Goal: Task Accomplishment & Management: Complete application form

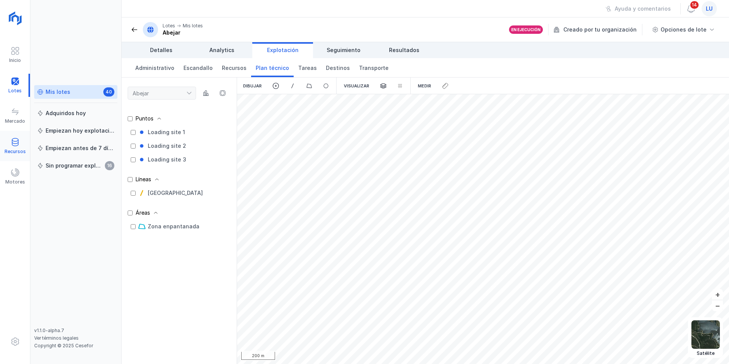
click at [14, 142] on span at bounding box center [15, 142] width 9 height 9
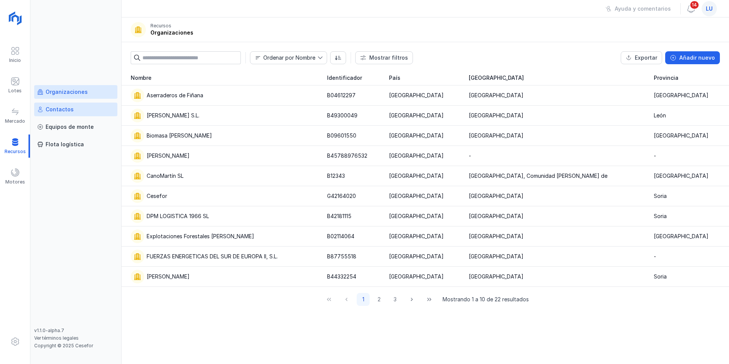
click at [63, 111] on div "Contactos" at bounding box center [60, 110] width 28 height 8
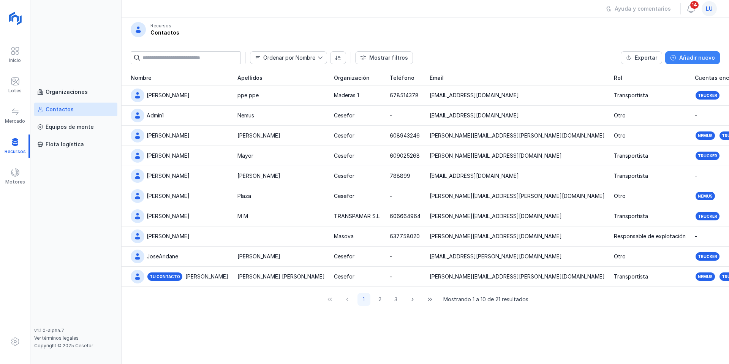
click at [696, 54] on button "Añadir nuevo" at bounding box center [692, 57] width 55 height 13
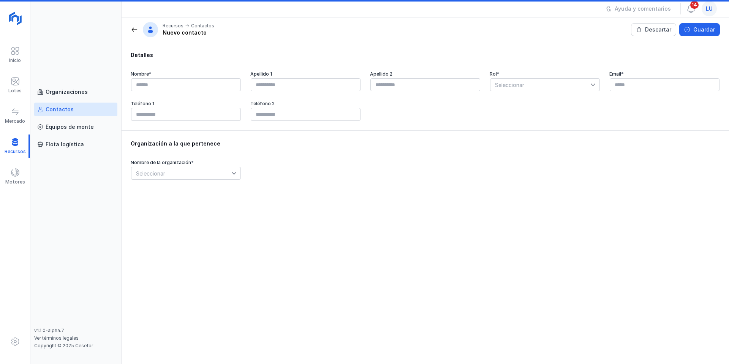
click at [542, 85] on span "Seleccionar" at bounding box center [540, 85] width 100 height 12
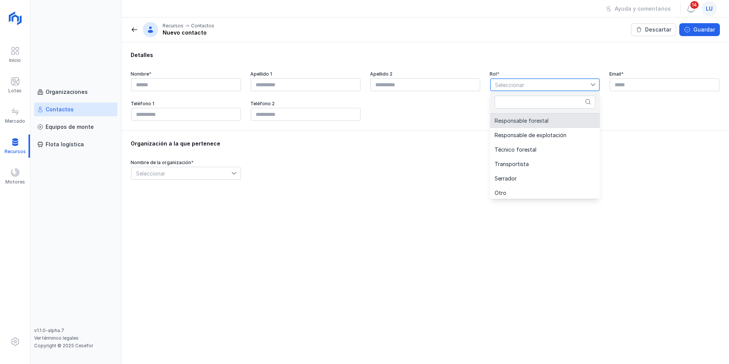
click at [512, 120] on span "Responsable forestal" at bounding box center [522, 120] width 54 height 5
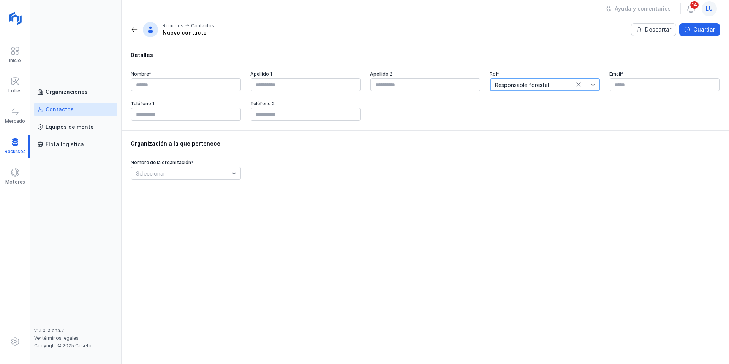
click at [521, 87] on span "Responsable forestal" at bounding box center [540, 85] width 100 height 12
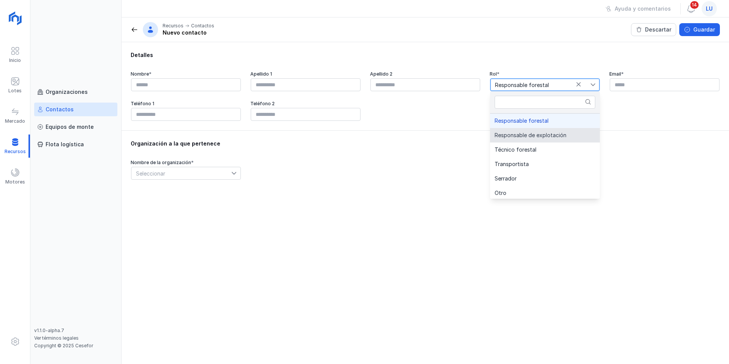
click at [516, 133] on span "Responsable de explotación" at bounding box center [531, 135] width 72 height 5
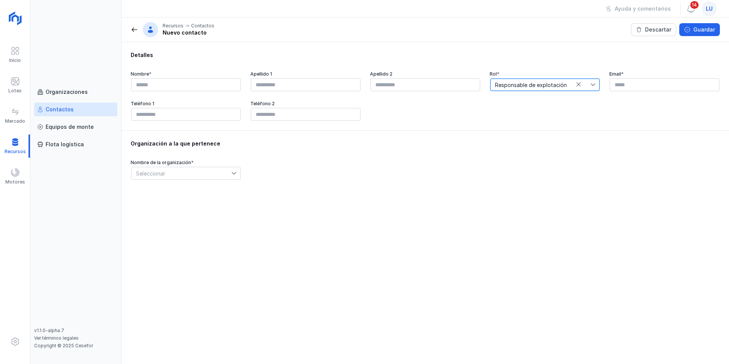
click at [526, 87] on span "Responsable de explotación" at bounding box center [540, 85] width 100 height 12
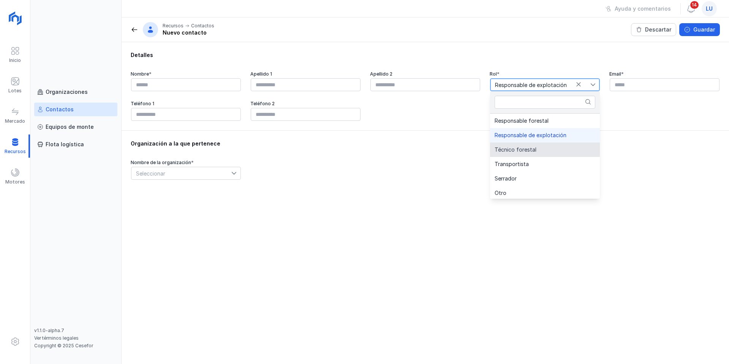
click at [516, 152] on span "Técnico forestal" at bounding box center [516, 149] width 42 height 5
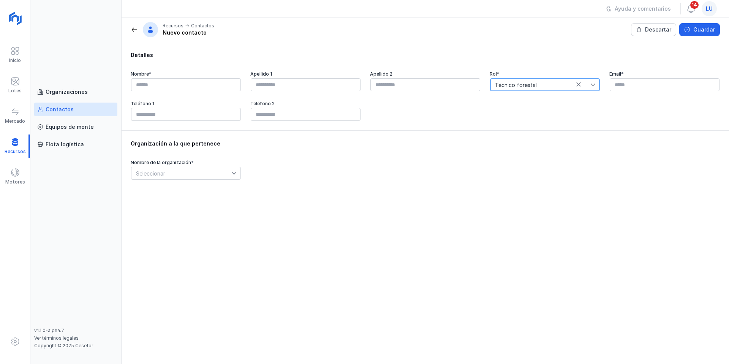
click at [167, 175] on span "Seleccionar" at bounding box center [181, 173] width 100 height 12
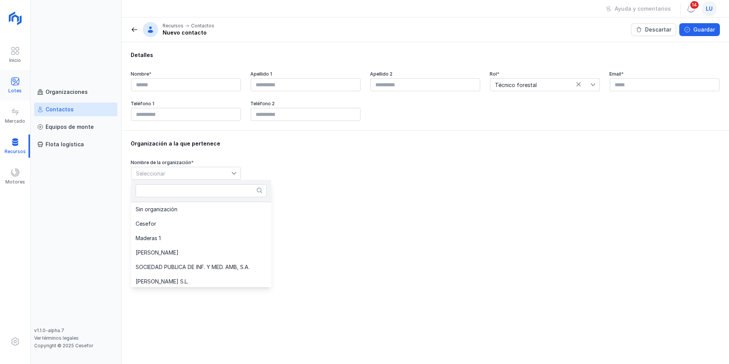
click at [14, 82] on span at bounding box center [15, 81] width 9 height 9
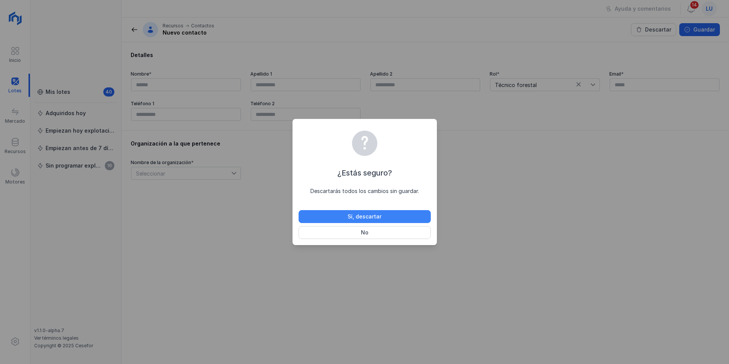
click at [411, 214] on button "Sí, descartar" at bounding box center [365, 216] width 132 height 13
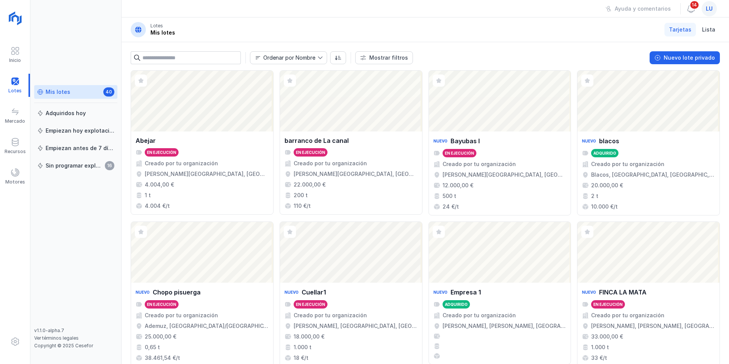
click at [681, 65] on div "Ordenar por Nombre Mostrar filtros Nuevo lote privado Ver Fase Expediente Certi…" at bounding box center [425, 56] width 607 height 28
click at [678, 58] on div "Nuevo lote privado" at bounding box center [689, 58] width 51 height 8
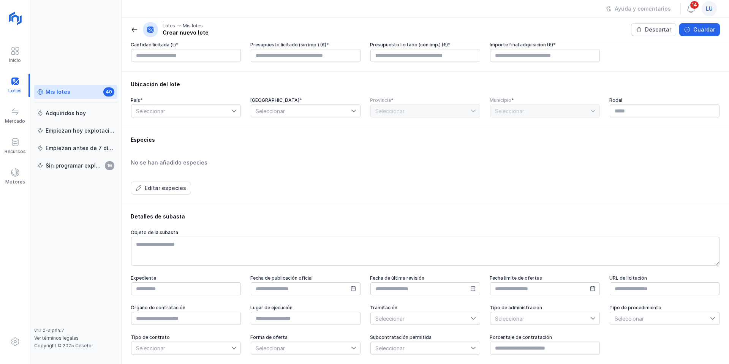
scroll to position [191, 0]
click at [394, 348] on span "Seleccionar" at bounding box center [421, 348] width 100 height 12
click at [305, 349] on span "Seleccionar" at bounding box center [301, 348] width 100 height 12
click at [561, 317] on span "Seleccionar" at bounding box center [540, 318] width 100 height 12
click at [623, 314] on span "Seleccionar" at bounding box center [660, 318] width 100 height 12
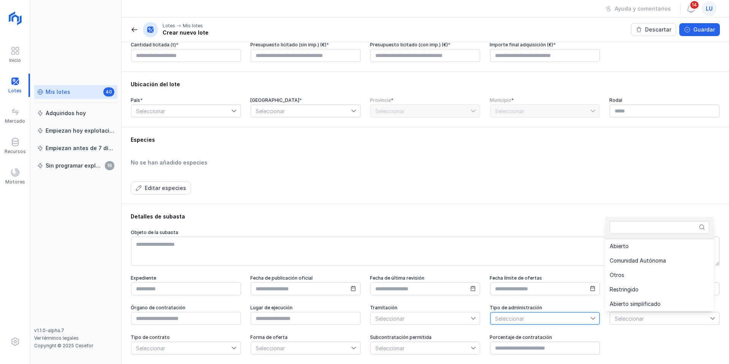
click at [524, 319] on span "Seleccionar" at bounding box center [540, 318] width 100 height 12
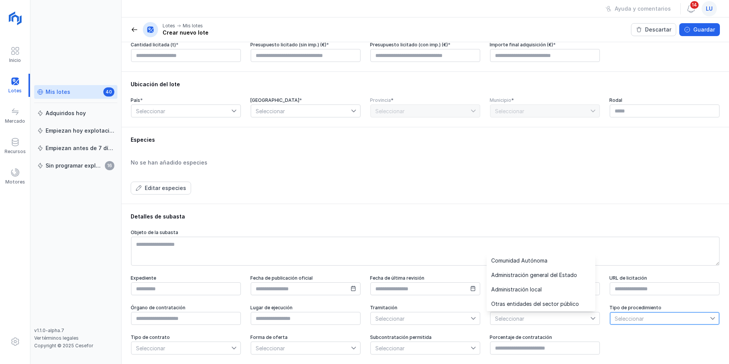
click at [616, 315] on span "Seleccionar" at bounding box center [660, 318] width 100 height 12
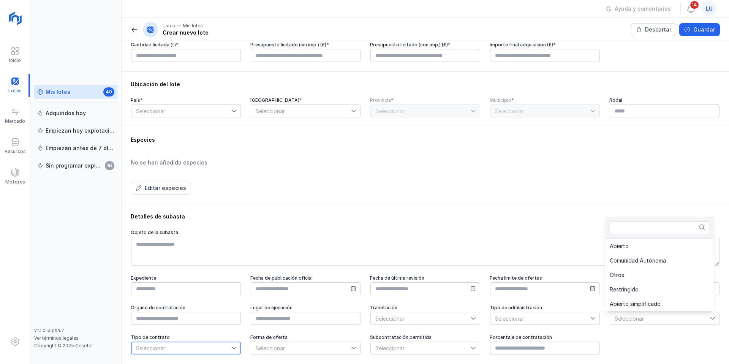
click at [162, 348] on span "Seleccionar" at bounding box center [181, 348] width 100 height 12
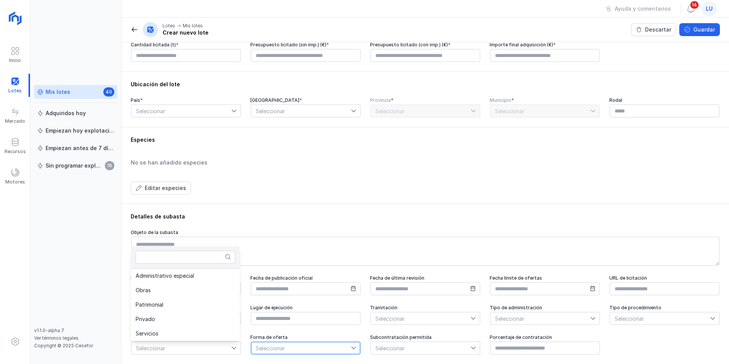
click at [296, 347] on span "Seleccionar" at bounding box center [301, 348] width 100 height 12
click at [413, 351] on span "Seleccionar" at bounding box center [421, 348] width 100 height 12
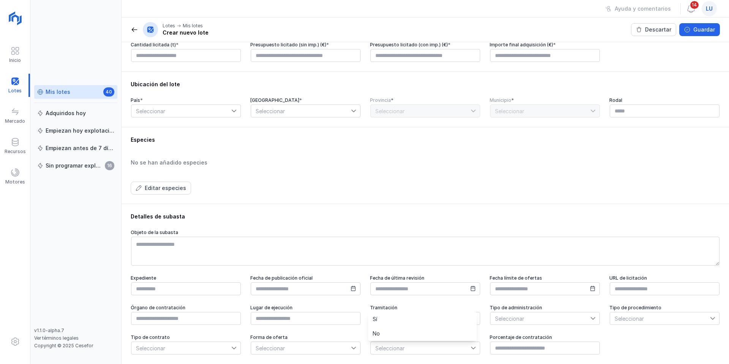
click at [66, 93] on div "Mis lotes" at bounding box center [58, 92] width 25 height 8
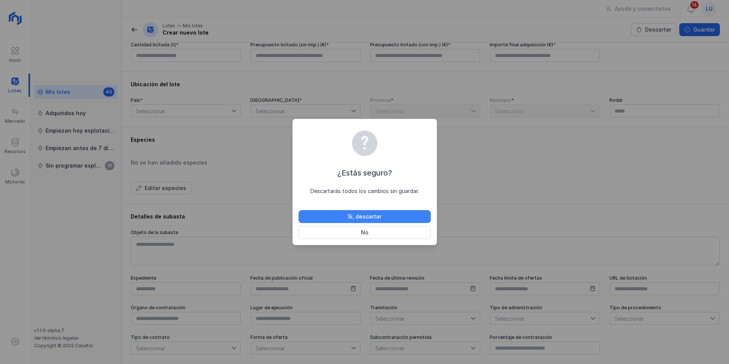
click at [368, 215] on div "Sí, descartar" at bounding box center [365, 217] width 34 height 8
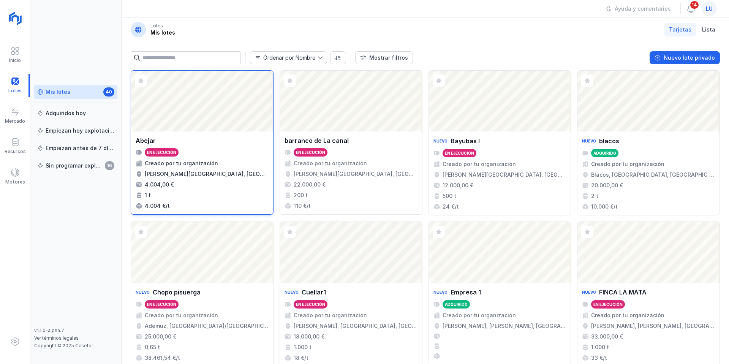
click at [210, 143] on div "Abejar" at bounding box center [202, 140] width 133 height 9
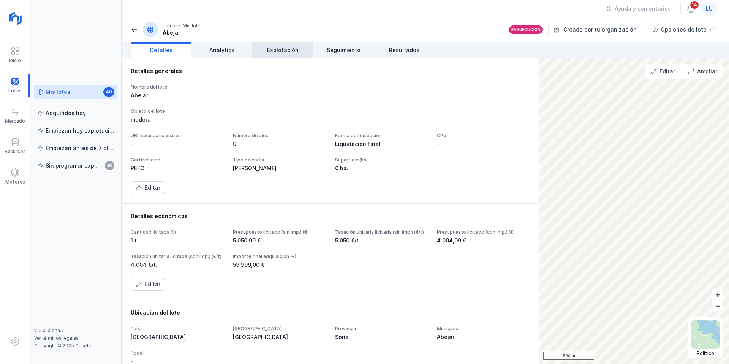
click at [292, 51] on span "Explotación" at bounding box center [283, 50] width 32 height 8
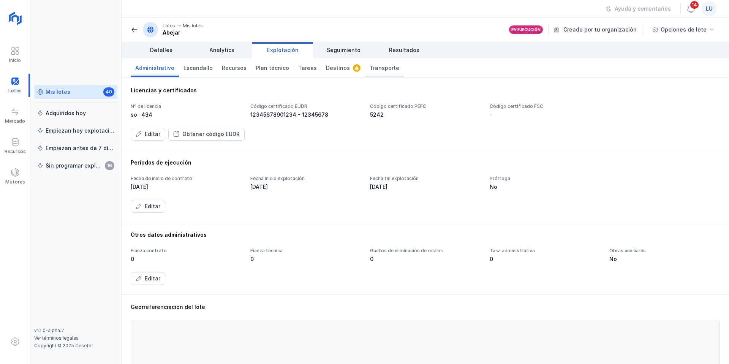
click at [370, 67] on span "Transporte" at bounding box center [385, 68] width 30 height 8
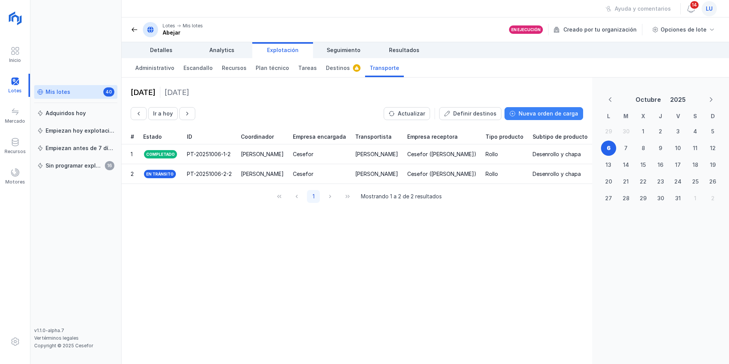
click at [547, 112] on div "Nueva orden de carga" at bounding box center [548, 114] width 60 height 8
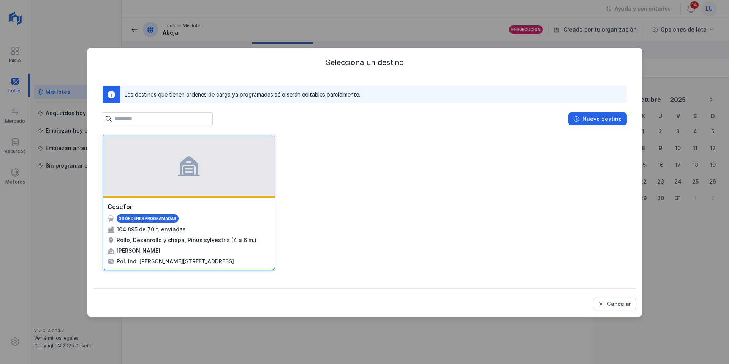
click at [194, 178] on div at bounding box center [189, 165] width 172 height 61
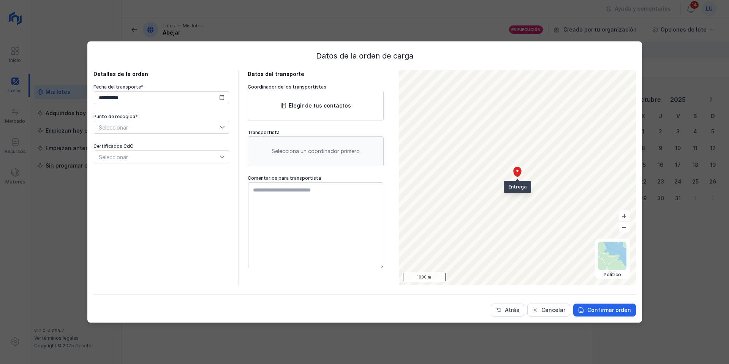
click at [144, 152] on div "Seleccionar" at bounding box center [156, 157] width 125 height 12
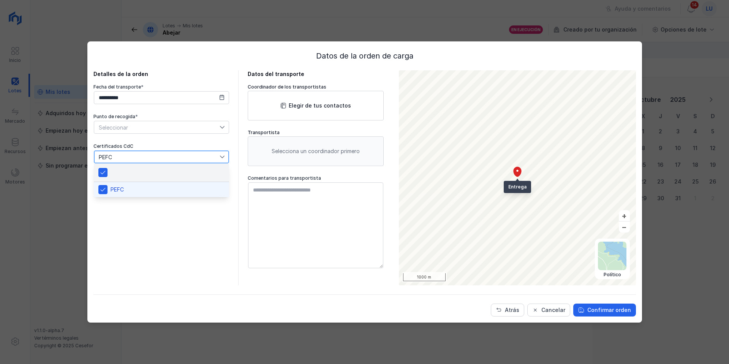
click at [423, 21] on div "**********" at bounding box center [364, 182] width 729 height 364
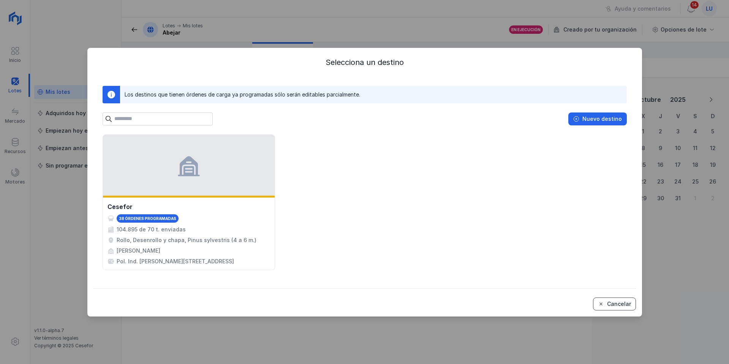
click at [603, 305] on span "Cancelar" at bounding box center [601, 304] width 6 height 6
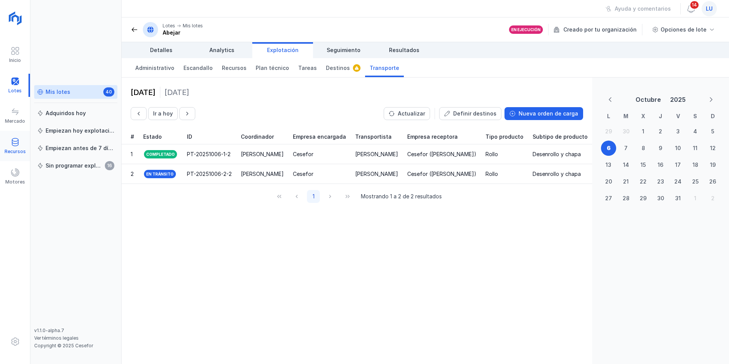
click at [18, 148] on div at bounding box center [15, 143] width 9 height 11
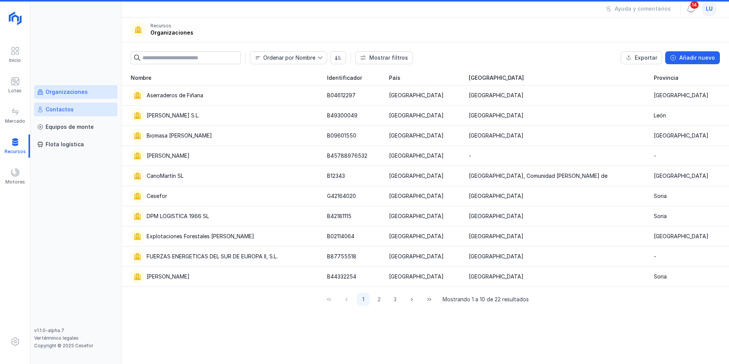
click at [64, 114] on link "Contactos" at bounding box center [75, 110] width 83 height 14
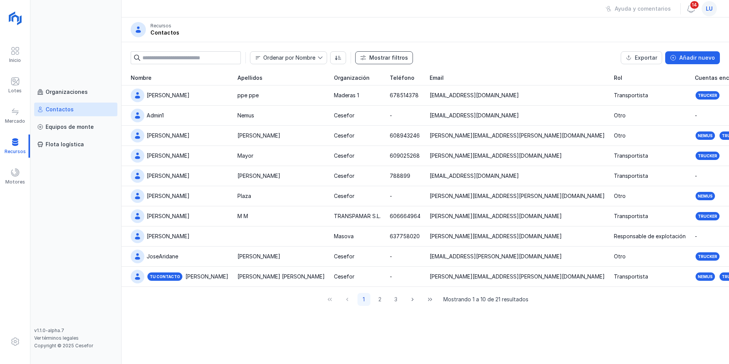
click at [385, 55] on div "Mostrar filtros" at bounding box center [388, 58] width 39 height 8
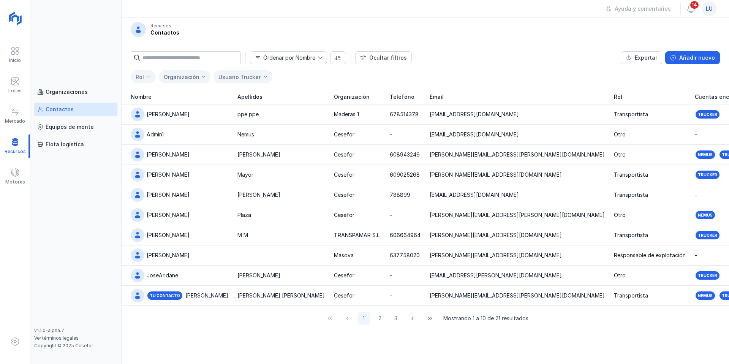
click at [141, 79] on div "Rol" at bounding box center [140, 77] width 8 height 6
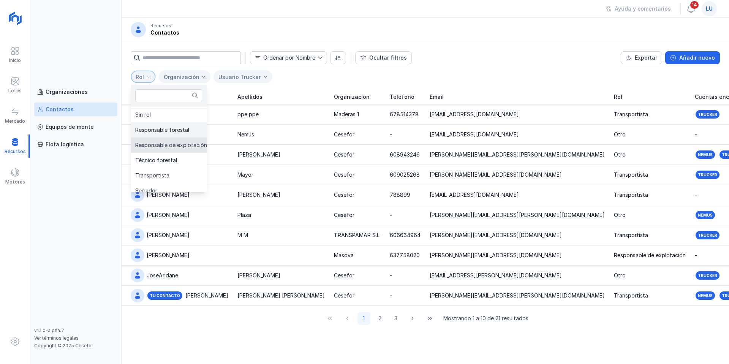
click at [164, 137] on li "Responsable forestal" at bounding box center [171, 129] width 81 height 15
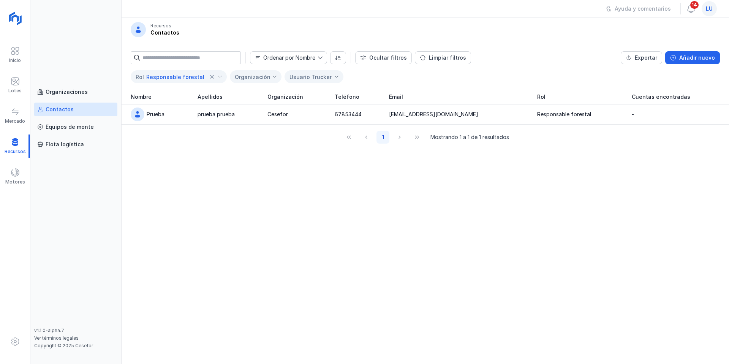
click at [258, 76] on div "Organización" at bounding box center [253, 77] width 36 height 6
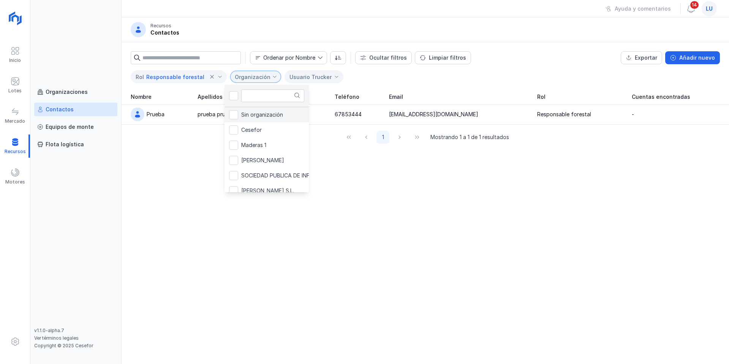
click at [250, 115] on span "Sin organización" at bounding box center [262, 114] width 42 height 5
click at [251, 130] on span "Cesefor" at bounding box center [251, 129] width 21 height 5
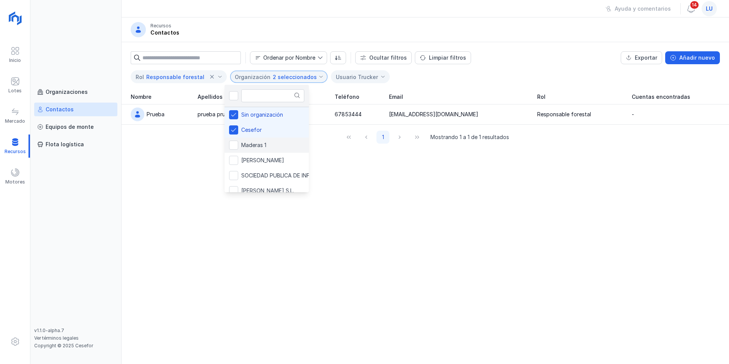
click at [252, 147] on span "Maderas 1" at bounding box center [253, 144] width 25 height 5
click at [251, 158] on span "[PERSON_NAME]" at bounding box center [262, 160] width 43 height 5
click at [308, 77] on div "Organización 4 seleccionados" at bounding box center [274, 77] width 89 height 18
